Goal: Information Seeking & Learning: Check status

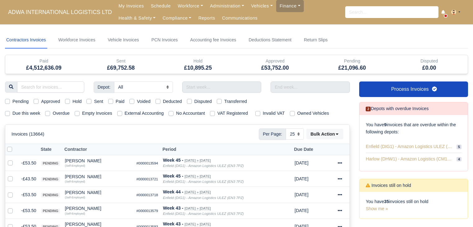
select select "25"
click at [23, 113] on label "Due this week" at bounding box center [26, 113] width 28 height 7
click at [10, 113] on input "Due this week" at bounding box center [7, 112] width 5 height 5
checkbox input "true"
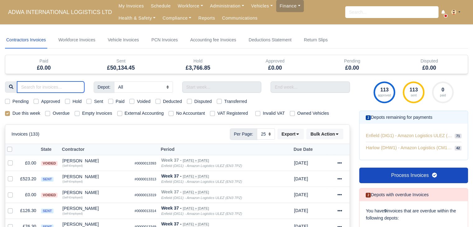
click at [57, 87] on input "search" at bounding box center [50, 86] width 67 height 11
type input "[PERSON_NAME]"
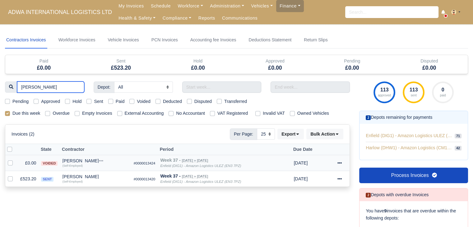
type input "[PERSON_NAME]"
click at [95, 160] on div "[PERSON_NAME]" at bounding box center [96, 161] width 66 height 4
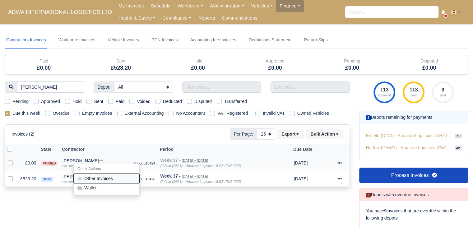
click at [103, 175] on button "Other Invoices" at bounding box center [107, 178] width 66 height 9
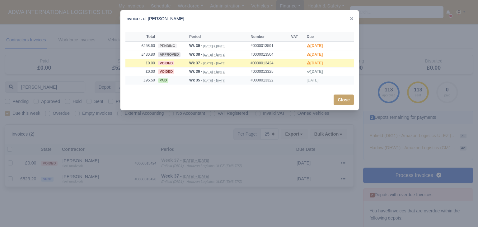
click at [147, 81] on td "£95.50" at bounding box center [140, 80] width 31 height 8
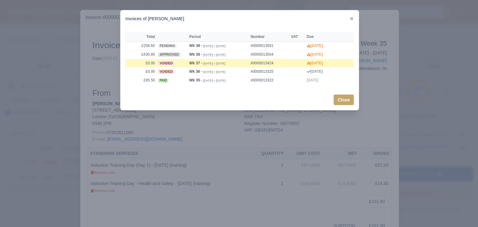
click at [49, 151] on div at bounding box center [239, 113] width 478 height 227
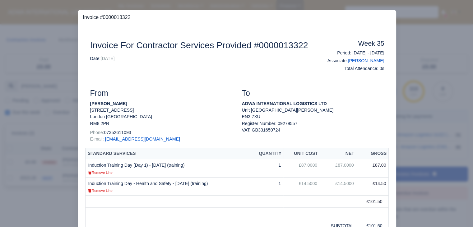
click at [49, 151] on div at bounding box center [236, 113] width 473 height 227
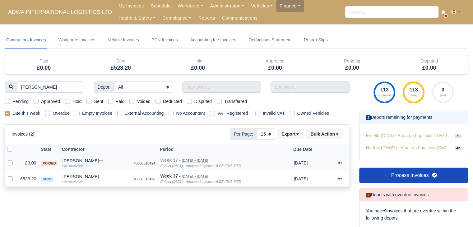
click at [75, 160] on div "[PERSON_NAME]" at bounding box center [96, 161] width 66 height 4
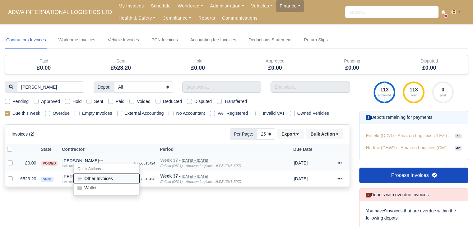
click at [90, 175] on button "Other Invoices" at bounding box center [107, 178] width 66 height 9
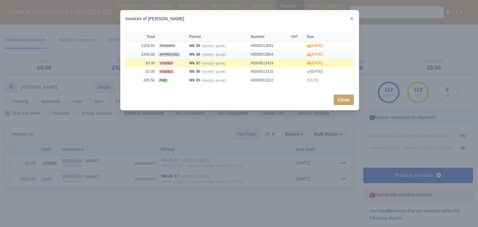
click at [156, 52] on td "approved" at bounding box center [171, 54] width 31 height 9
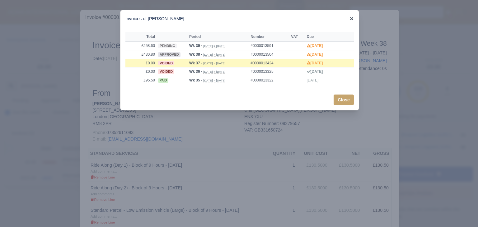
click at [351, 18] on icon at bounding box center [351, 18] width 3 height 3
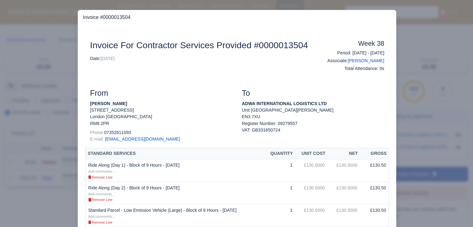
click at [413, 66] on div at bounding box center [236, 113] width 473 height 227
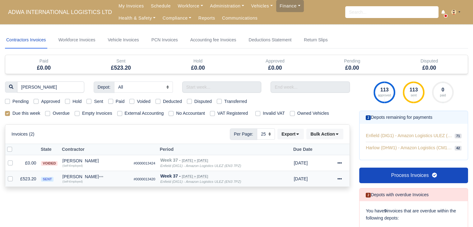
click at [85, 176] on div "[PERSON_NAME]" at bounding box center [96, 176] width 66 height 4
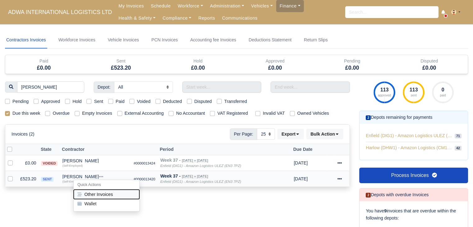
click at [92, 191] on button "Other Invoices" at bounding box center [107, 194] width 66 height 9
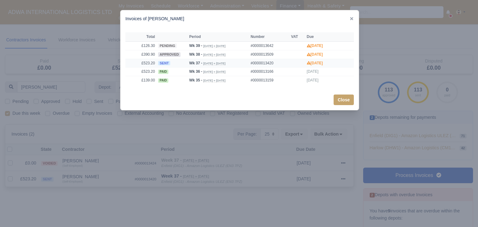
click at [149, 63] on td "£523.20" at bounding box center [140, 63] width 31 height 9
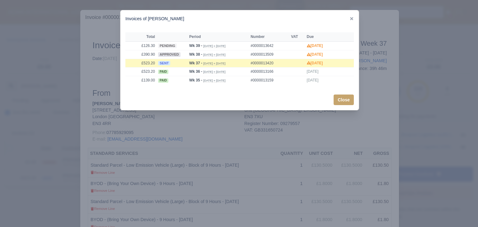
click at [147, 126] on div at bounding box center [239, 113] width 478 height 227
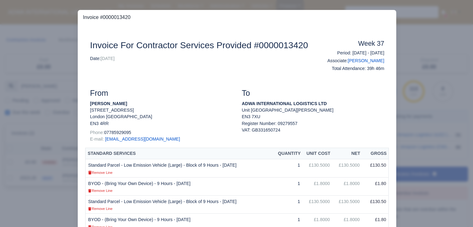
click at [70, 110] on div at bounding box center [236, 113] width 473 height 227
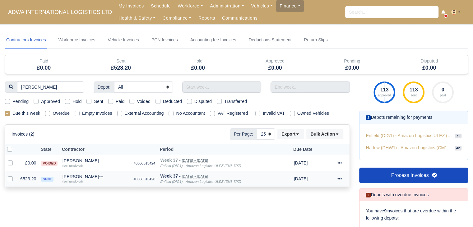
click at [83, 174] on div "[PERSON_NAME]" at bounding box center [96, 176] width 66 height 4
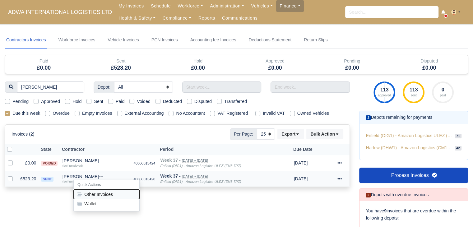
click at [95, 192] on button "Other Invoices" at bounding box center [107, 194] width 66 height 9
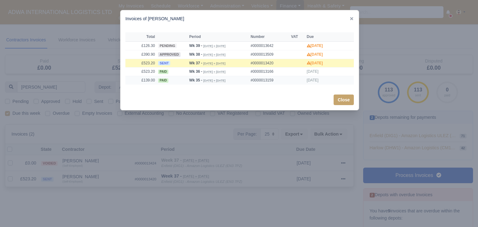
click at [174, 79] on td "paid" at bounding box center [171, 80] width 31 height 8
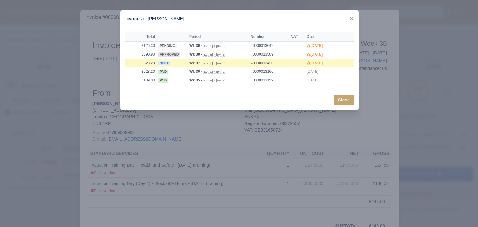
click at [154, 102] on div "Close" at bounding box center [239, 100] width 238 height 21
click at [156, 74] on td "£523.20" at bounding box center [140, 71] width 31 height 9
click at [173, 144] on div at bounding box center [239, 113] width 478 height 227
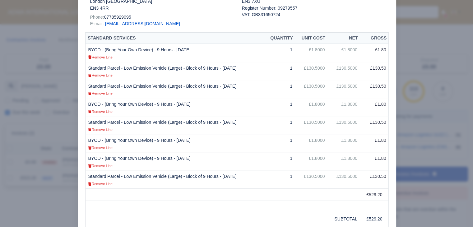
scroll to position [118, 0]
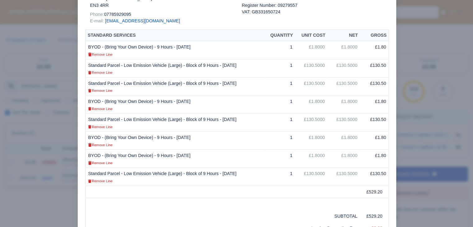
click at [42, 181] on div at bounding box center [236, 113] width 473 height 227
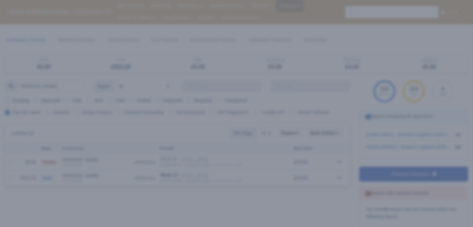
scroll to position [0, 0]
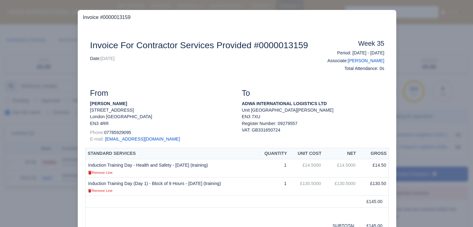
click at [56, 193] on div at bounding box center [236, 113] width 473 height 227
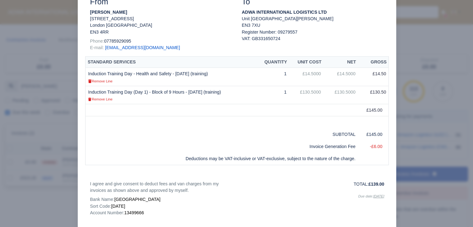
click at [397, 91] on div at bounding box center [236, 113] width 473 height 227
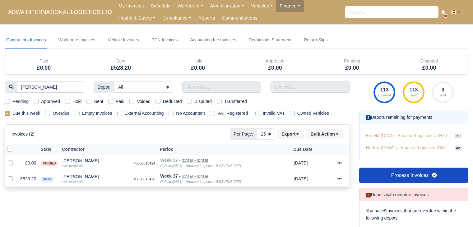
select select "25"
click at [30, 175] on td "£523.20" at bounding box center [28, 179] width 21 height 16
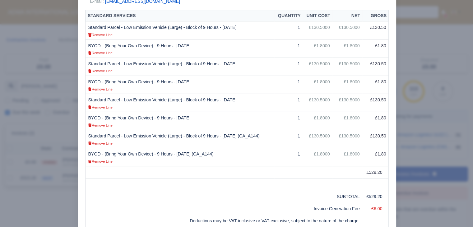
scroll to position [138, 0]
click at [49, 198] on div at bounding box center [236, 113] width 473 height 227
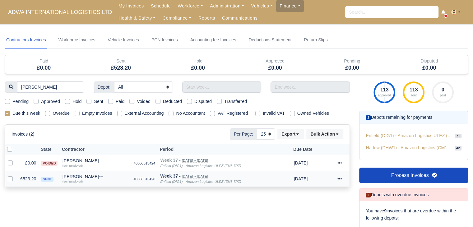
click at [74, 175] on div "[PERSON_NAME]" at bounding box center [96, 176] width 66 height 4
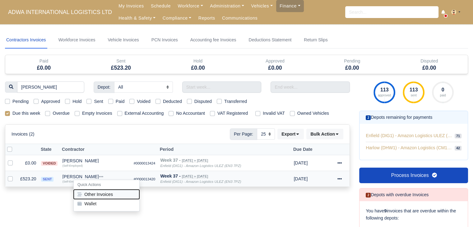
click at [87, 191] on button "Other Invoices" at bounding box center [107, 194] width 66 height 9
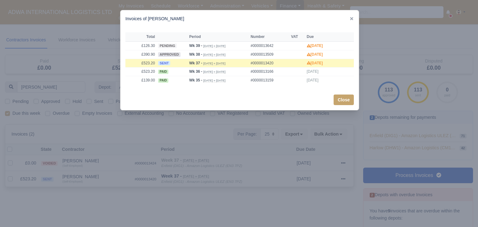
click at [136, 192] on div at bounding box center [239, 113] width 478 height 227
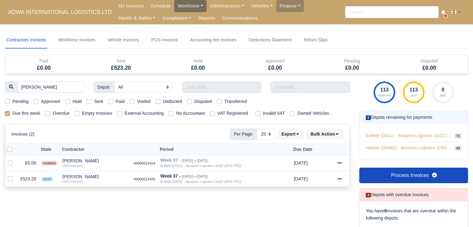
click at [182, 7] on link "Workforce" at bounding box center [190, 6] width 32 height 12
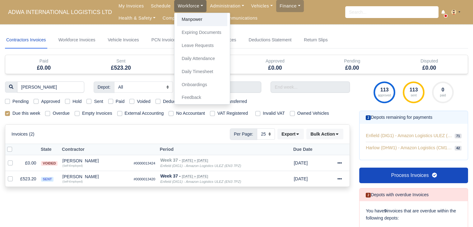
click at [187, 17] on link "Manpower" at bounding box center [202, 19] width 50 height 13
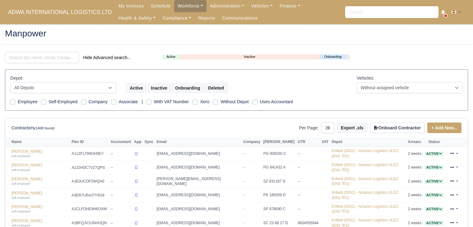
select select "25"
click at [77, 14] on span "ADWA INTERNATIONAL LOGISTICS LTD" at bounding box center [60, 12] width 110 height 12
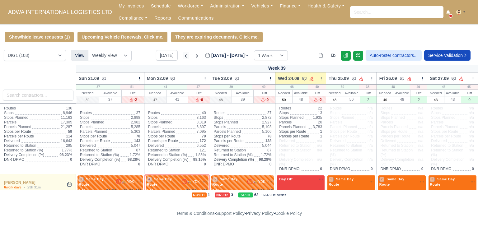
click at [183, 59] on icon at bounding box center [186, 56] width 6 height 6
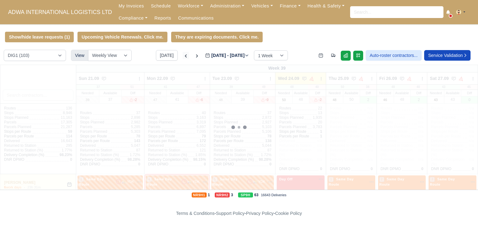
click at [183, 59] on icon at bounding box center [186, 56] width 6 height 6
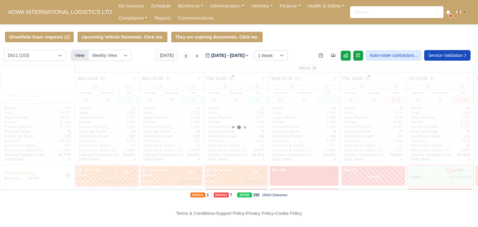
type input "2025-09-17"
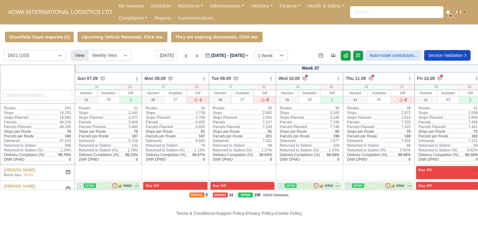
type input "[DATE]"
click at [183, 59] on icon at bounding box center [186, 56] width 6 height 6
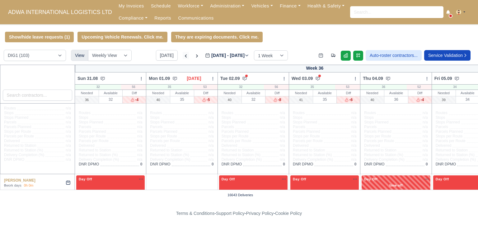
type input "2025-09-03"
click at [194, 54] on icon at bounding box center [197, 56] width 6 height 6
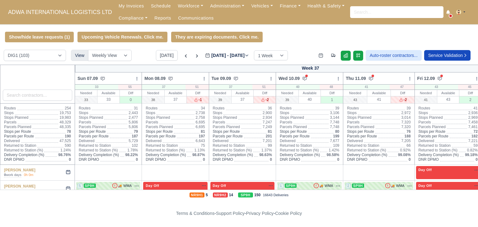
type input "2025-09-10"
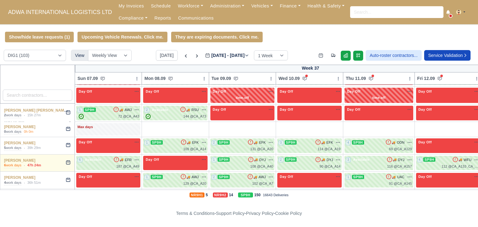
scroll to position [1220, 0]
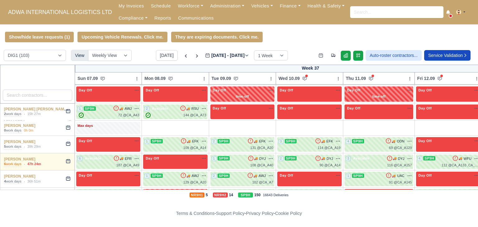
click at [186, 75] on span "🚚" at bounding box center [188, 72] width 4 height 5
select select "12"
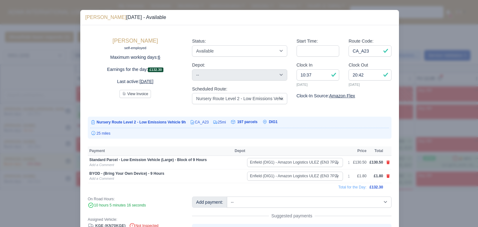
click at [422, 84] on div at bounding box center [239, 113] width 478 height 227
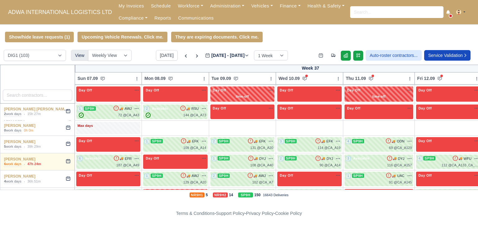
click at [164, 82] on div "61 @ CA_A23" at bounding box center [175, 79] width 62 height 5
select select "12"
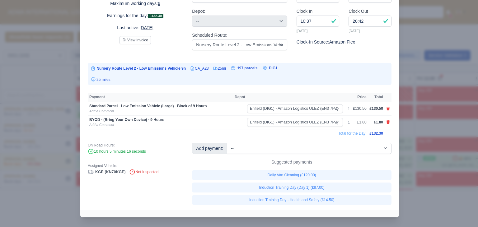
scroll to position [54, 0]
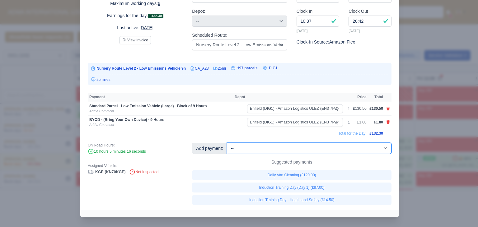
click at [290, 146] on select "-- Additional Hour Support (£14.50) Additional Stop Support (£1.00) Additional …" at bounding box center [309, 148] width 165 height 11
select select "75"
click at [227, 143] on select "-- Additional Hour Support (£14.50) Additional Stop Support (£1.00) Additional …" at bounding box center [309, 148] width 165 height 11
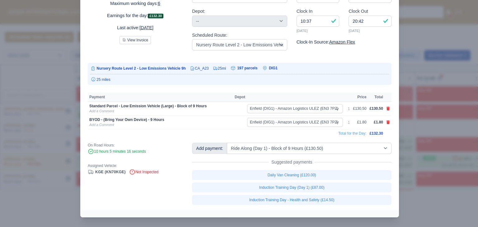
select select "1"
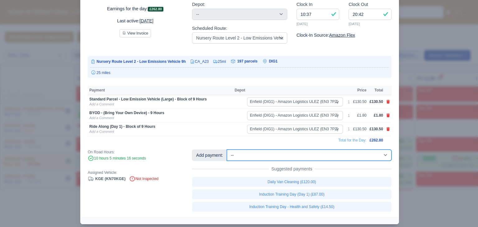
click at [323, 153] on select "-- Additional Hour Support (£14.50) Additional Stop Support (£1.00) Additional …" at bounding box center [309, 155] width 165 height 11
select select "76"
click at [227, 150] on select "-- Additional Hour Support (£14.50) Additional Stop Support (£1.00) Additional …" at bounding box center [309, 155] width 165 height 11
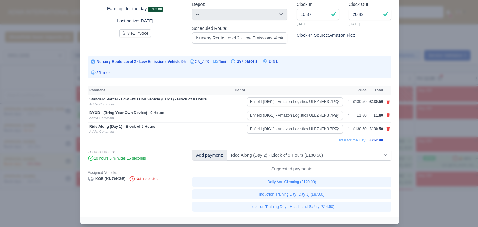
select select "1"
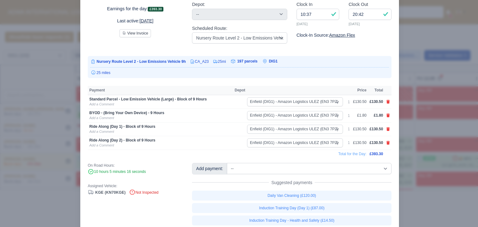
scroll to position [67, 0]
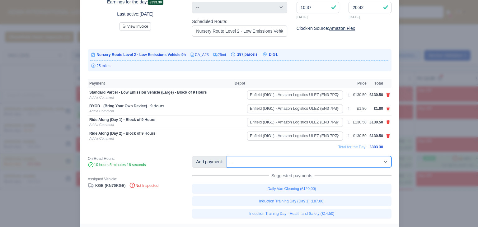
click at [273, 157] on select "-- Additional Hour Support (£14.50) Additional Stop Support (£1.00) Additional …" at bounding box center [309, 161] width 165 height 11
select select "5"
click at [227, 156] on select "-- Additional Hour Support (£14.50) Additional Stop Support (£1.00) Additional …" at bounding box center [309, 161] width 165 height 11
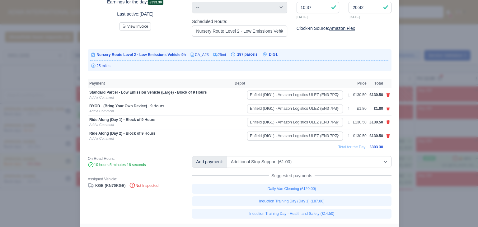
select select "1"
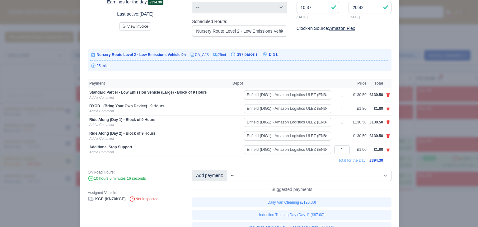
scroll to position [74, 0]
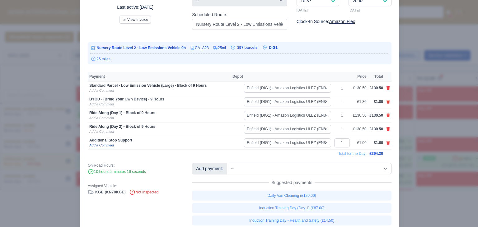
click at [97, 146] on link "Add a Comment" at bounding box center [101, 145] width 25 height 4
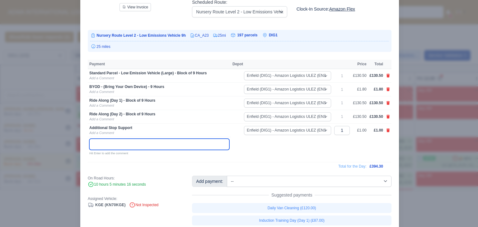
click at [97, 146] on input "text" at bounding box center [159, 144] width 140 height 11
type input "6.9.25"
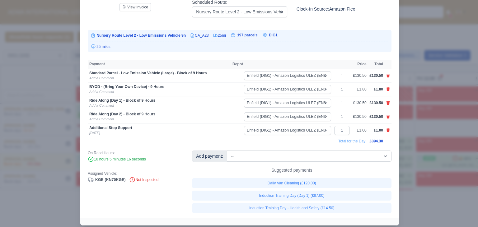
scroll to position [74, 0]
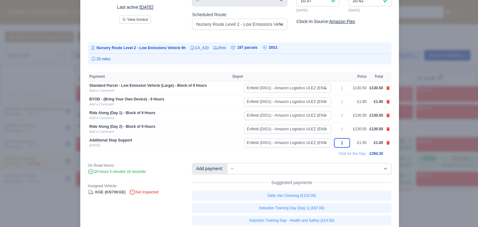
drag, startPoint x: 342, startPoint y: 144, endPoint x: 332, endPoint y: 146, distance: 9.8
click at [334, 146] on input "1" at bounding box center [342, 142] width 16 height 9
type input "30"
click at [119, 16] on button "View Invoice" at bounding box center [134, 20] width 31 height 8
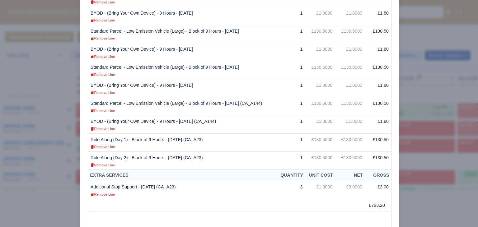
scroll to position [174, 0]
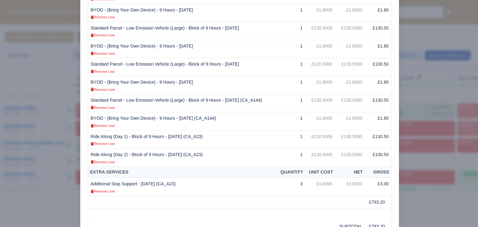
click at [423, 177] on div at bounding box center [239, 113] width 478 height 227
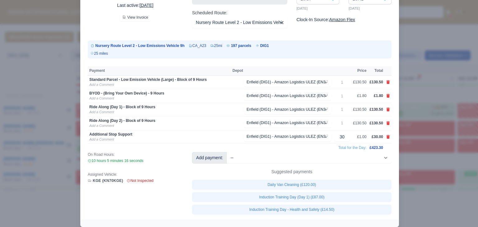
scroll to position [85, 0]
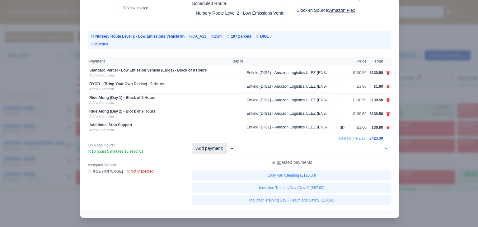
click at [440, 150] on div at bounding box center [239, 113] width 478 height 227
click at [419, 147] on div at bounding box center [239, 113] width 478 height 227
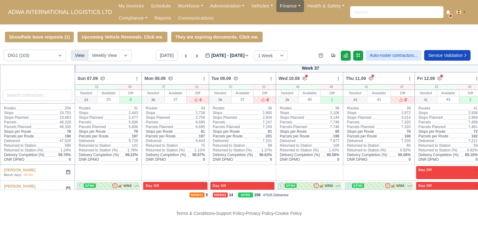
drag, startPoint x: 0, startPoint y: 0, endPoint x: 280, endPoint y: 10, distance: 279.8
click at [280, 10] on link "Finance" at bounding box center [290, 6] width 28 height 12
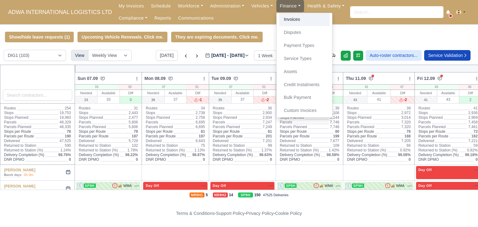
click at [281, 18] on link "Invoices" at bounding box center [304, 19] width 50 height 13
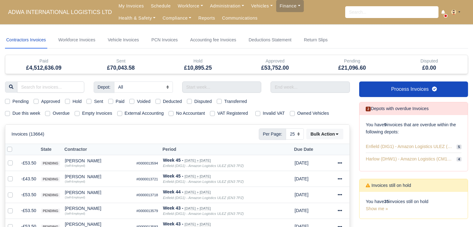
select select "25"
click at [31, 114] on label "Due this week" at bounding box center [26, 113] width 28 height 7
click at [10, 114] on input "Due this week" at bounding box center [7, 112] width 5 height 5
checkbox input "true"
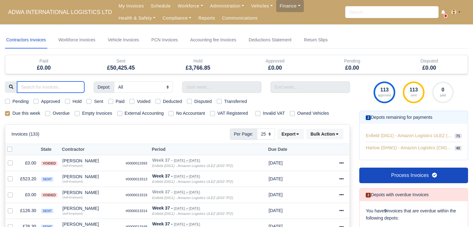
click at [60, 92] on input "search" at bounding box center [50, 86] width 67 height 11
type input "m"
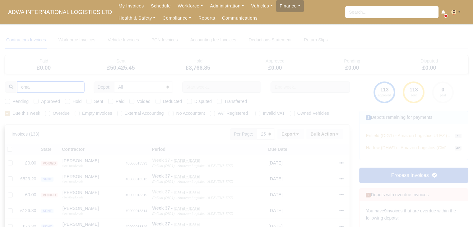
type input "[PERSON_NAME]"
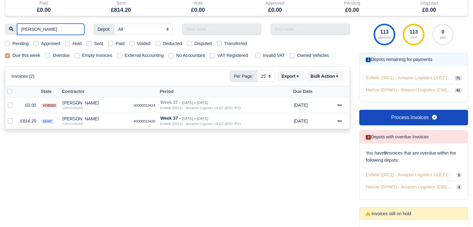
scroll to position [58, 0]
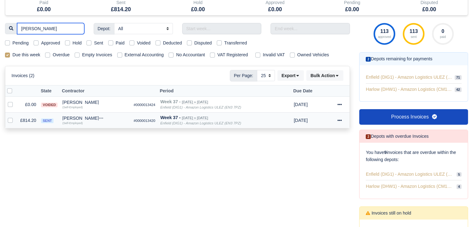
type input "[PERSON_NAME]"
click at [31, 123] on td "£814.20" at bounding box center [28, 121] width 21 height 16
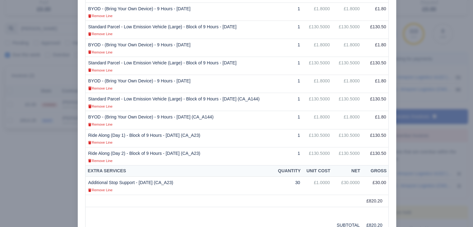
scroll to position [193, 0]
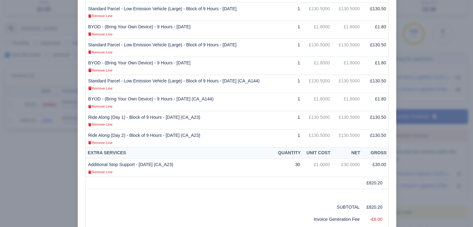
click at [418, 148] on div at bounding box center [236, 113] width 473 height 227
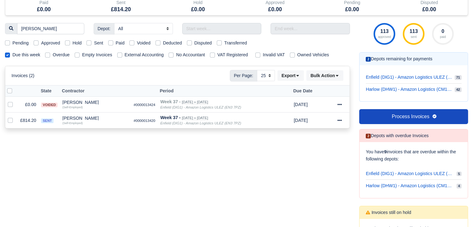
scroll to position [58, 0]
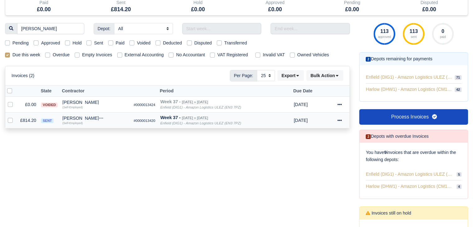
click at [37, 121] on td "£814.20" at bounding box center [28, 121] width 21 height 16
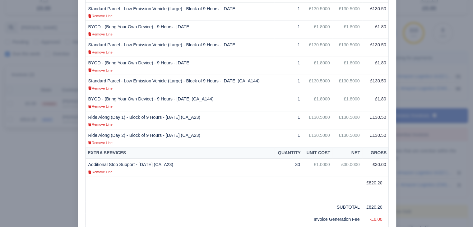
scroll to position [58, 0]
click at [430, 84] on div at bounding box center [236, 113] width 473 height 227
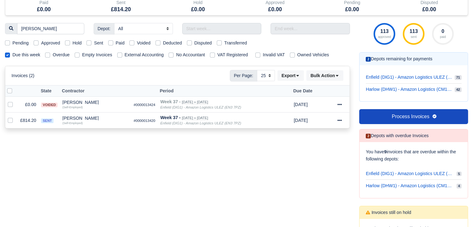
scroll to position [58, 0]
